Goal: Task Accomplishment & Management: Use online tool/utility

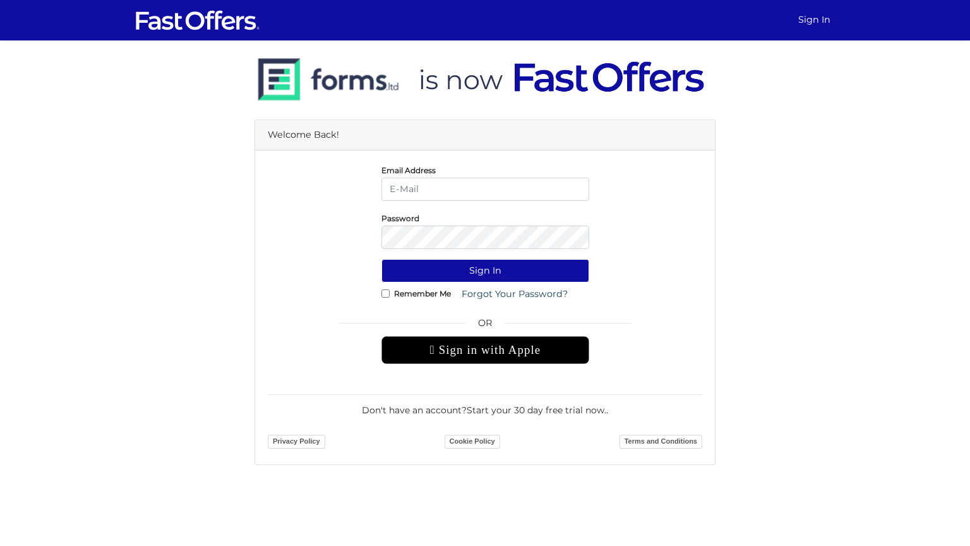
drag, startPoint x: 411, startPoint y: 209, endPoint x: 432, endPoint y: 214, distance: 21.3
click at [414, 210] on form "Email Address Password Sign In Remember Me OR" at bounding box center [485, 307] width 435 height 289
click at [455, 199] on input "email" at bounding box center [486, 189] width 208 height 23
type input "[PERSON_NAME][EMAIL_ADDRESS][PERSON_NAME][DOMAIN_NAME]"
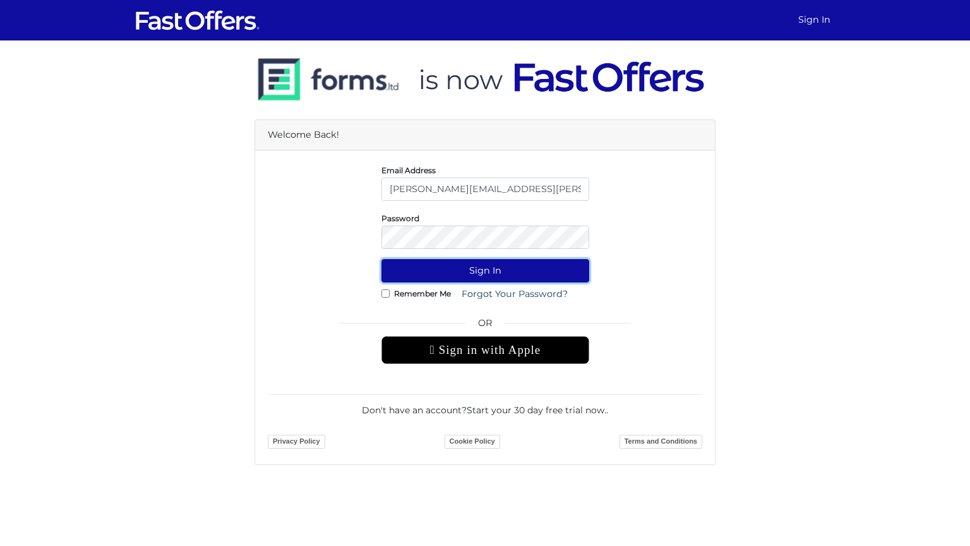
click at [426, 262] on button "Sign In" at bounding box center [486, 270] width 208 height 23
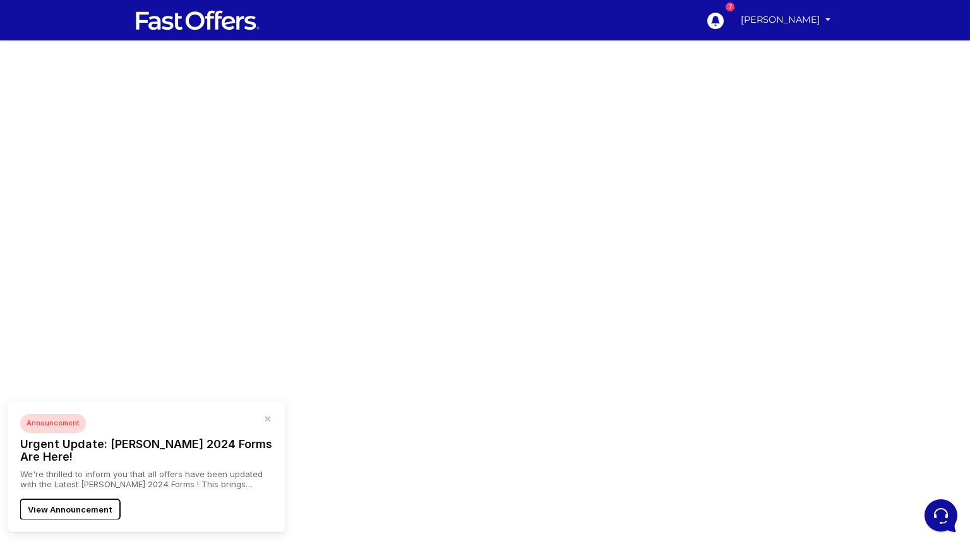
click at [84, 507] on button "View Announcement" at bounding box center [70, 509] width 100 height 20
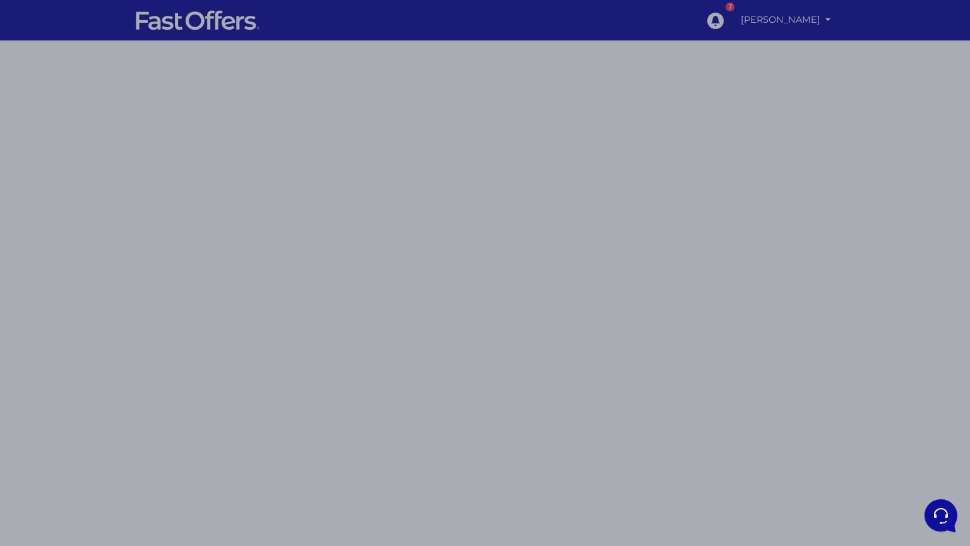
drag, startPoint x: 680, startPoint y: 253, endPoint x: 682, endPoint y: 226, distance: 27.2
click at [680, 252] on div at bounding box center [485, 273] width 970 height 546
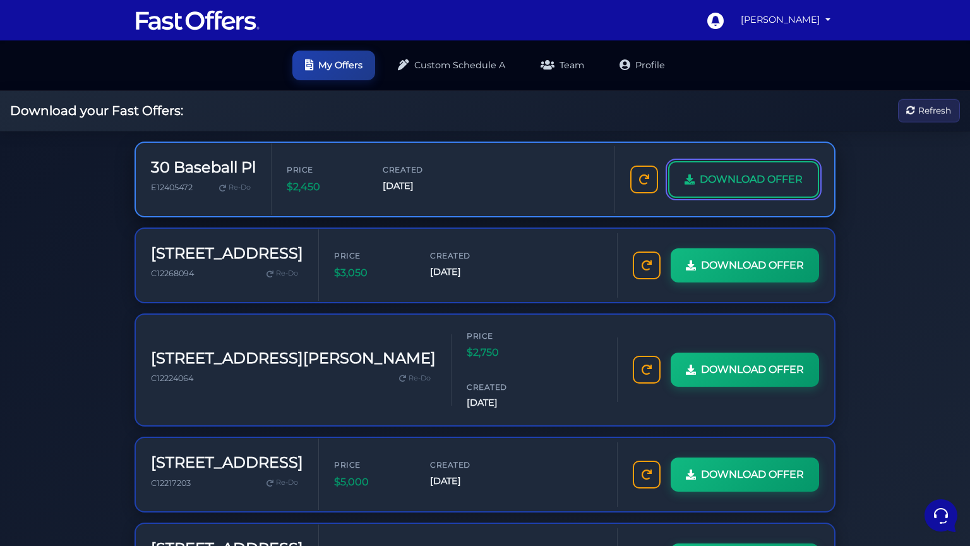
click at [723, 174] on span "DOWNLOAD OFFER" at bounding box center [751, 179] width 103 height 16
